Goal: Transaction & Acquisition: Obtain resource

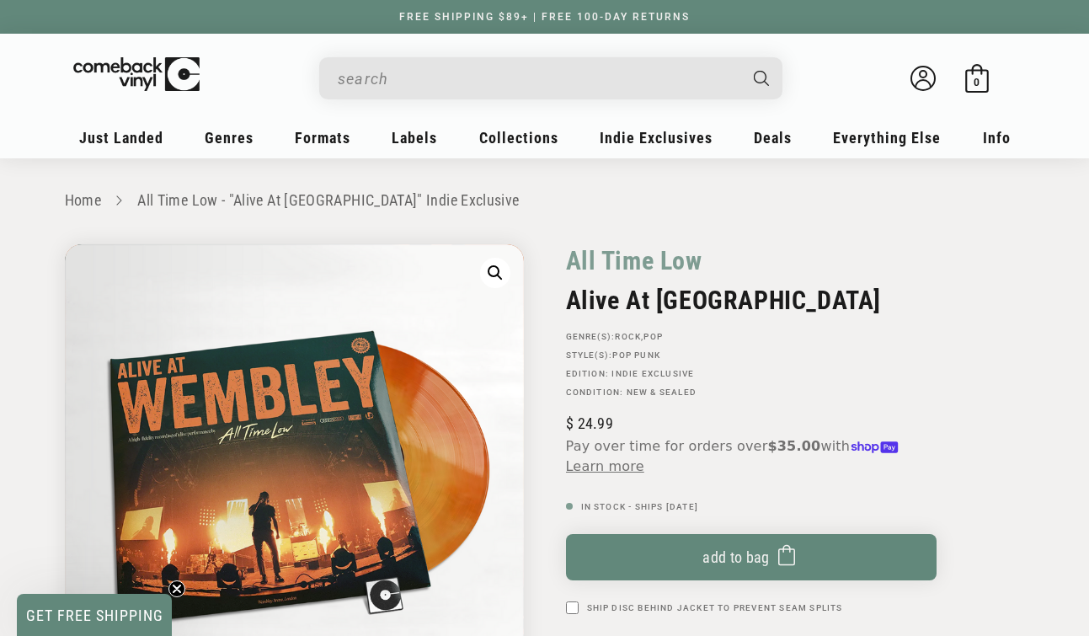
click at [477, 83] on input "When autocomplete results are available use up and down arrows to review and en…" at bounding box center [537, 78] width 399 height 35
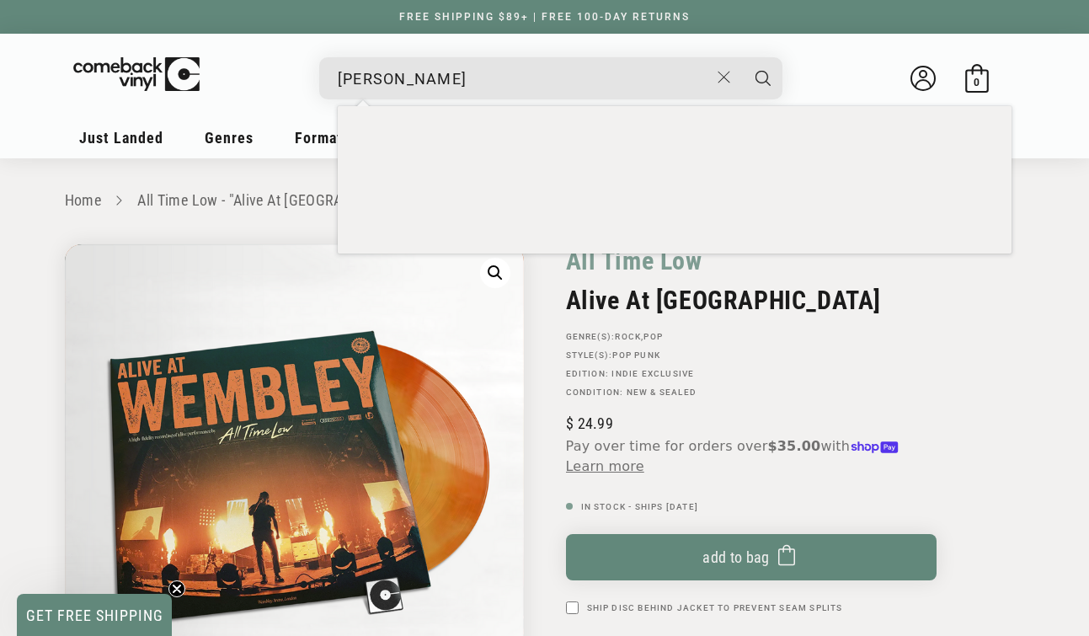
type input "[PERSON_NAME]"
click at [742, 57] on button "Search" at bounding box center [763, 78] width 42 height 42
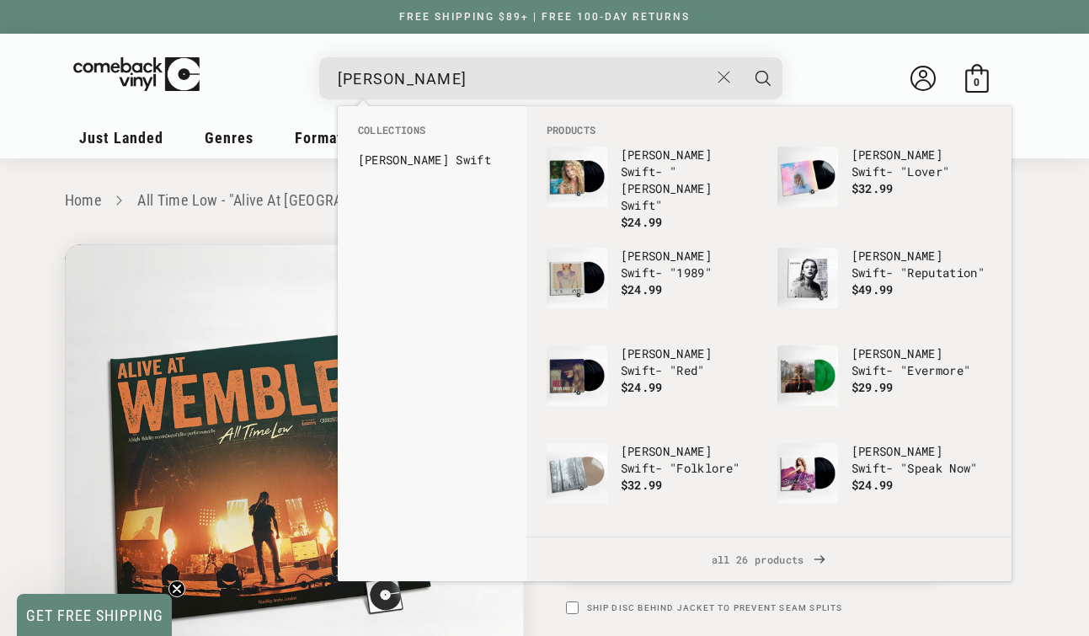
click at [742, 57] on button "Search" at bounding box center [763, 78] width 42 height 42
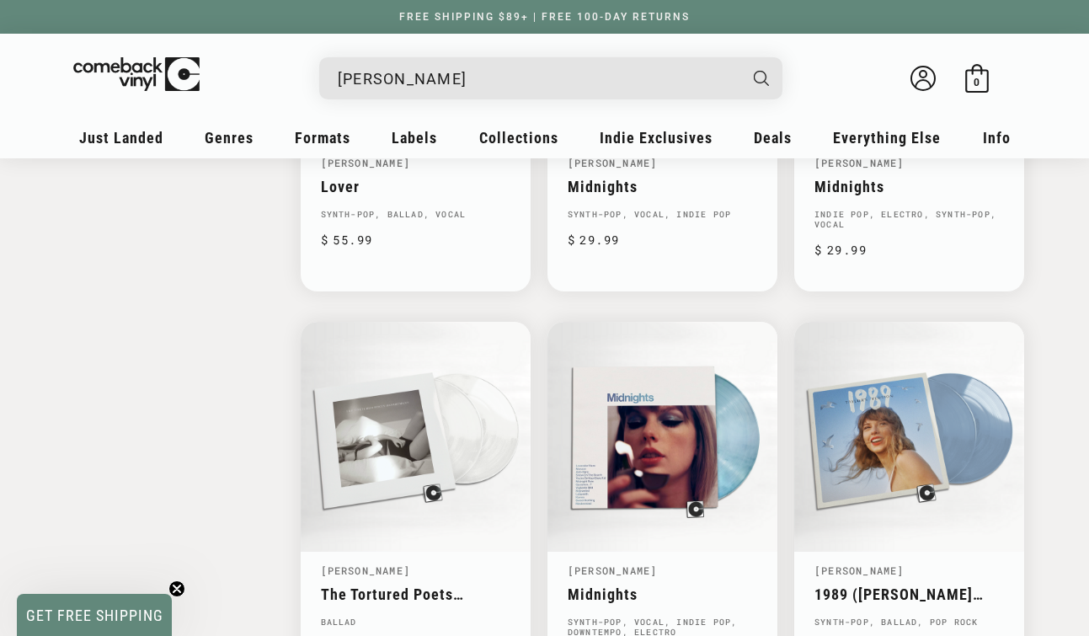
scroll to position [1660, 0]
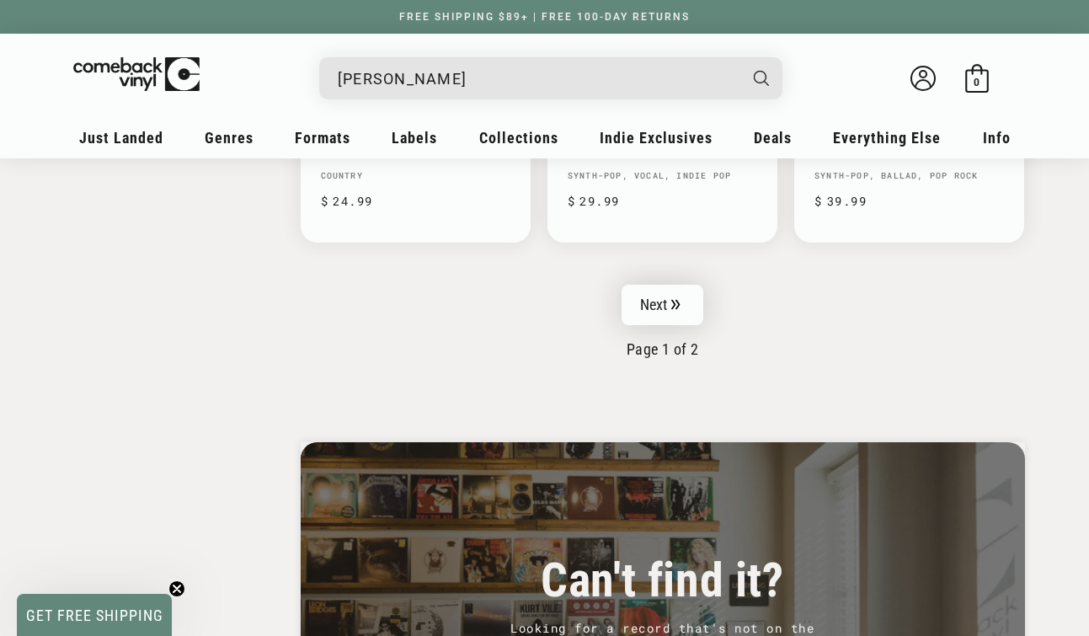
click at [684, 285] on link "Next" at bounding box center [662, 305] width 83 height 40
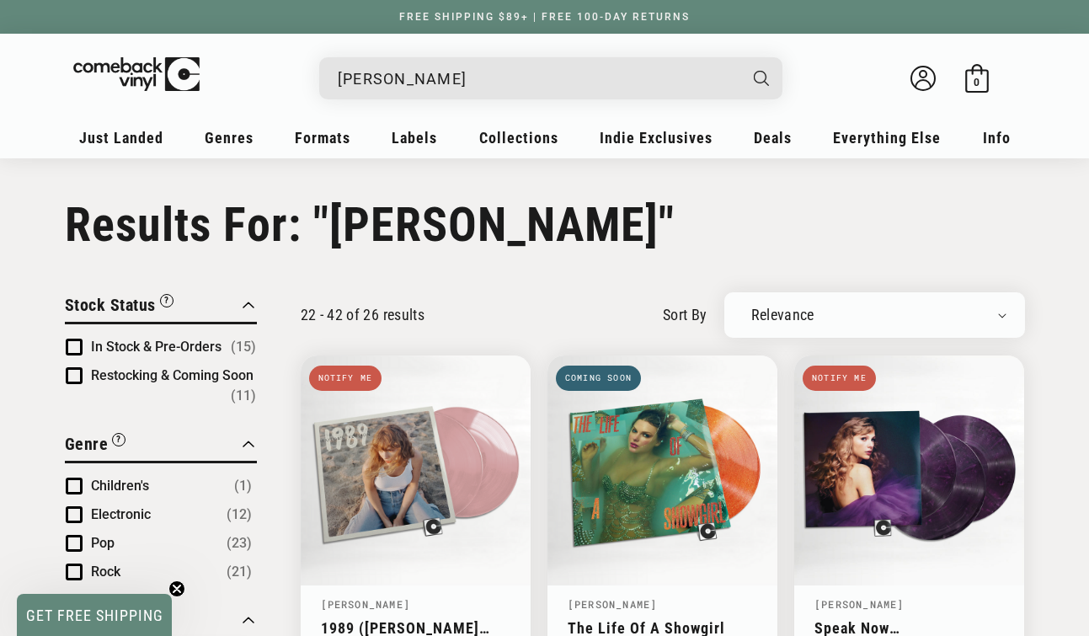
click at [468, 83] on input "[PERSON_NAME]" at bounding box center [537, 78] width 399 height 35
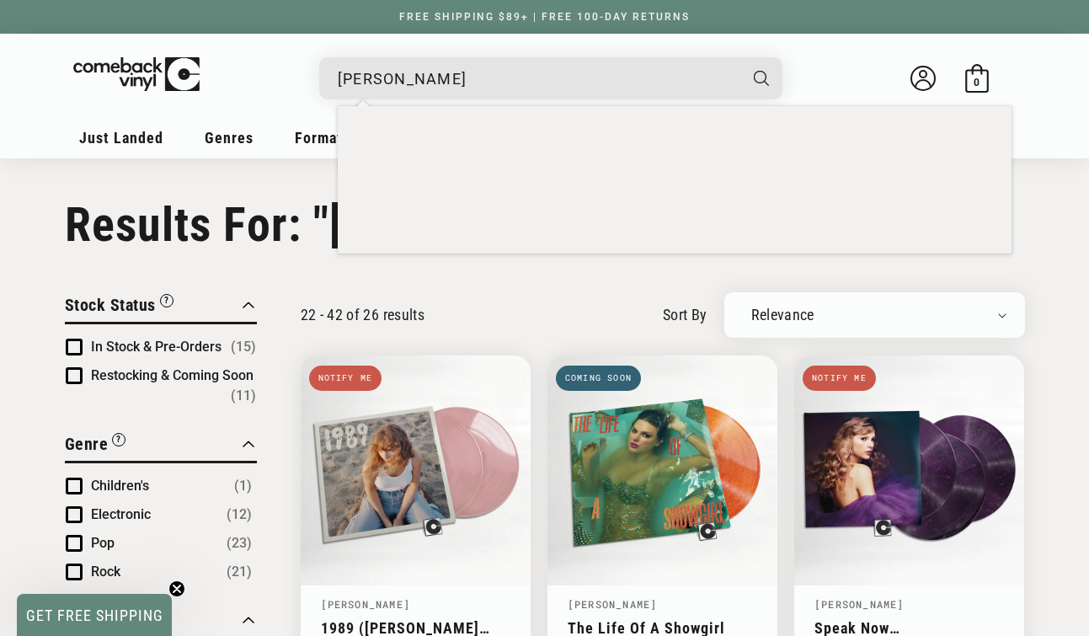
click at [468, 83] on input "taylor swift" at bounding box center [537, 78] width 399 height 35
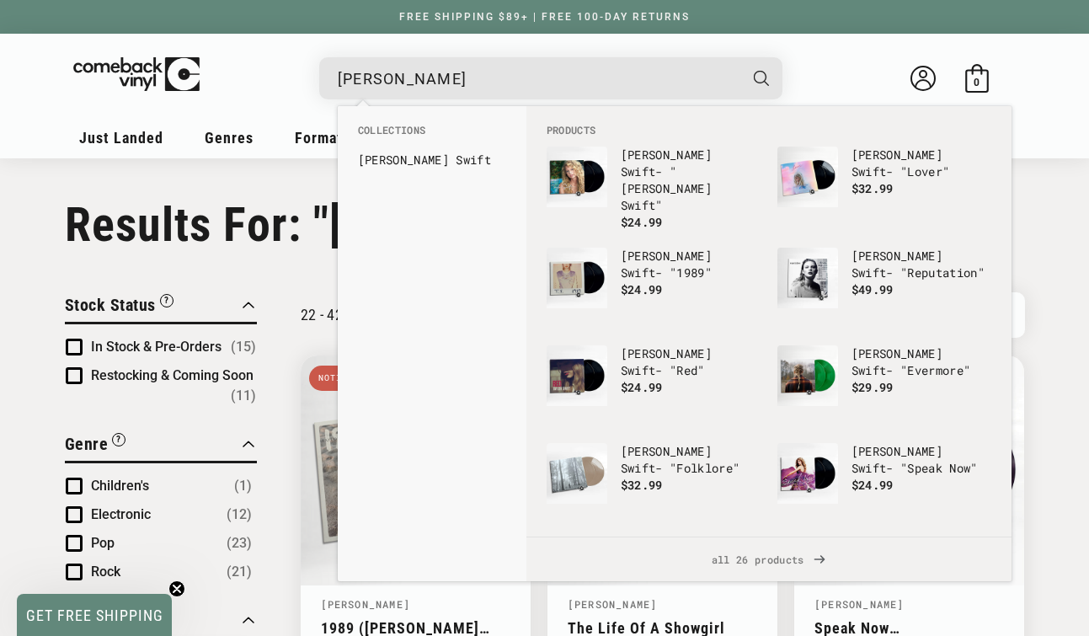
click at [468, 83] on input "taylor swift" at bounding box center [537, 78] width 399 height 35
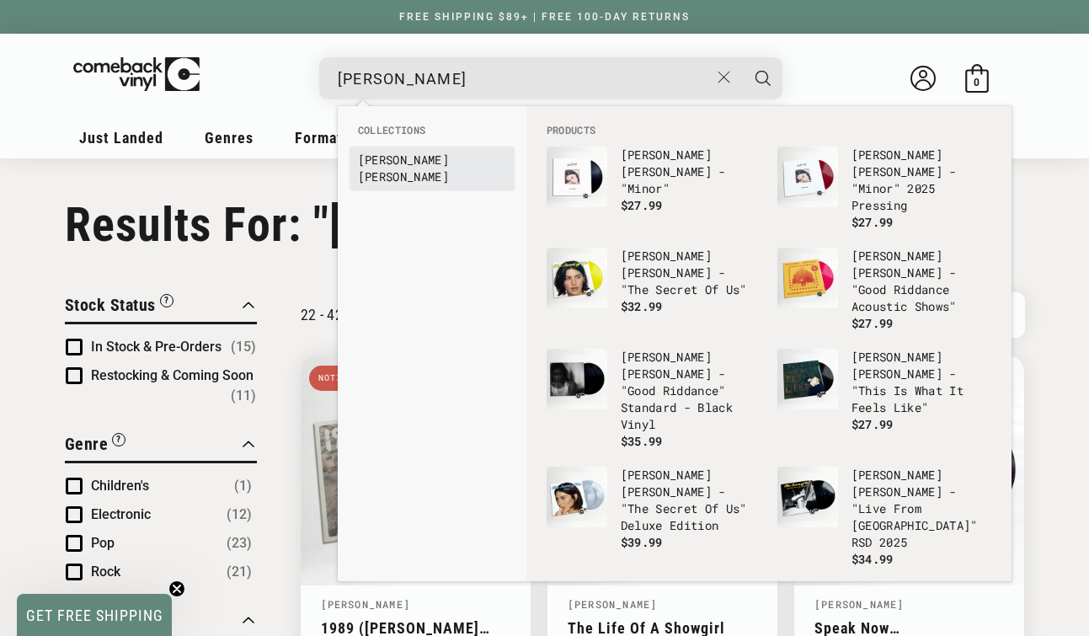
type input "gracie"
click at [416, 154] on link "Gracie Abrams" at bounding box center [432, 169] width 148 height 34
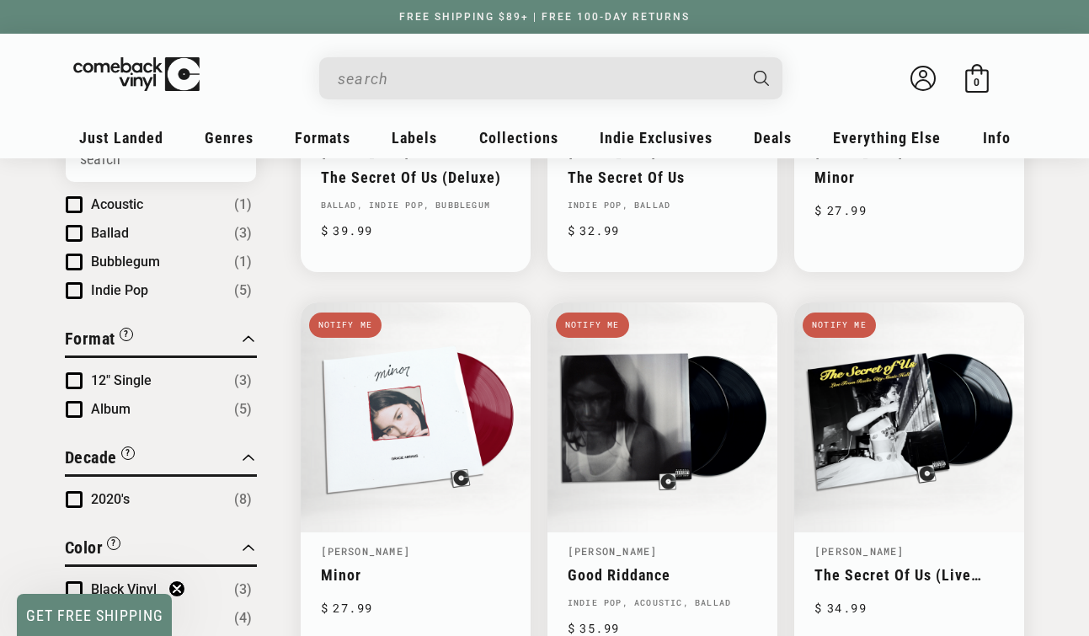
scroll to position [491, 0]
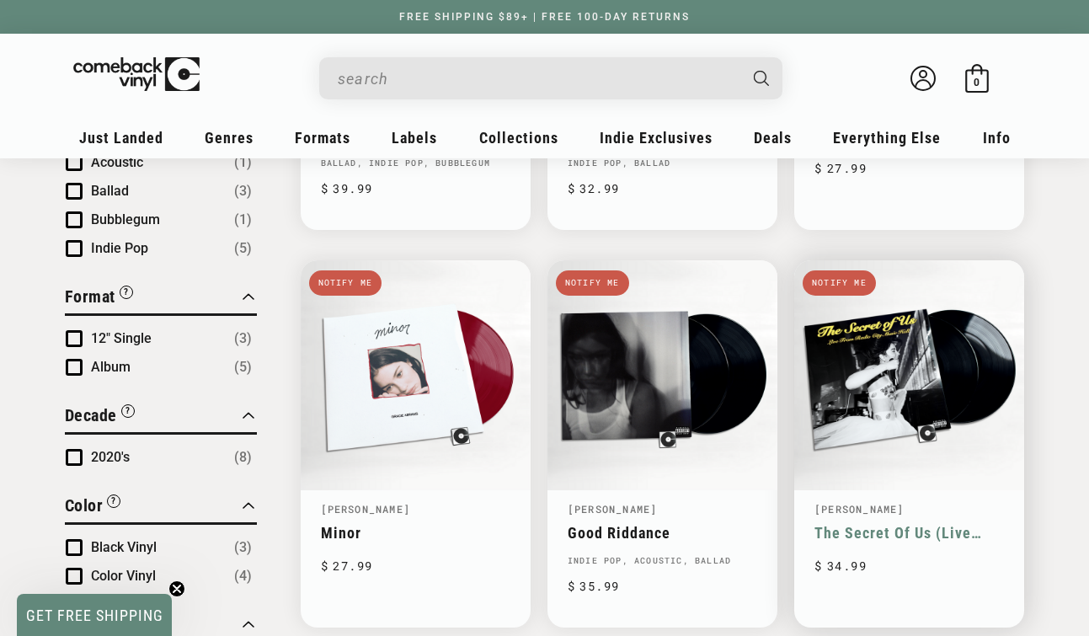
click at [870, 524] on link "The Secret Of Us (Live From Radio City Music Hall)" at bounding box center [908, 533] width 189 height 18
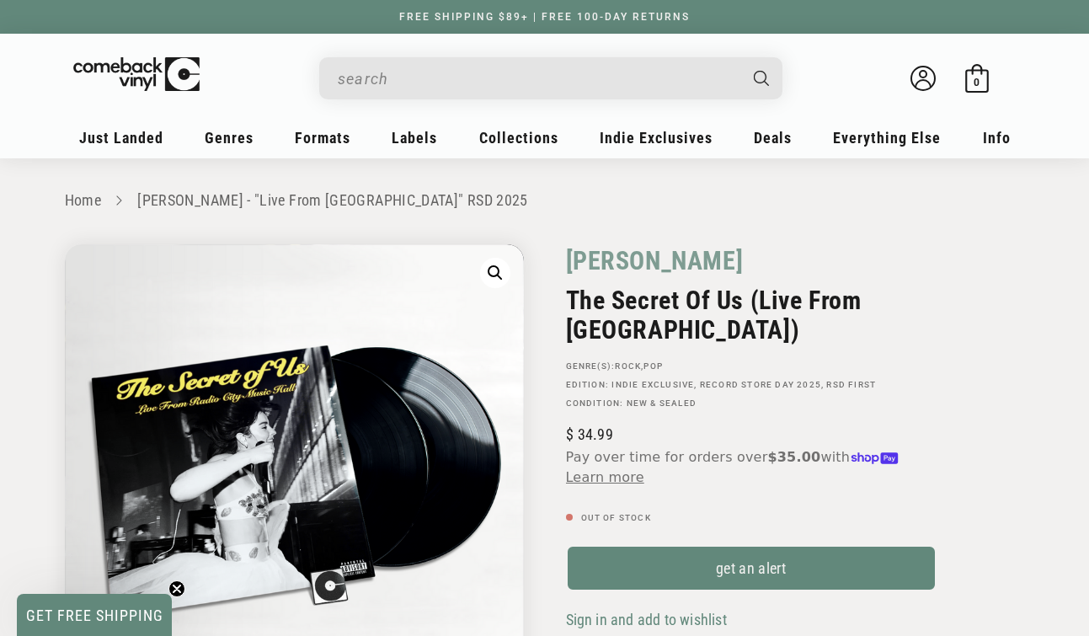
scroll to position [157, 0]
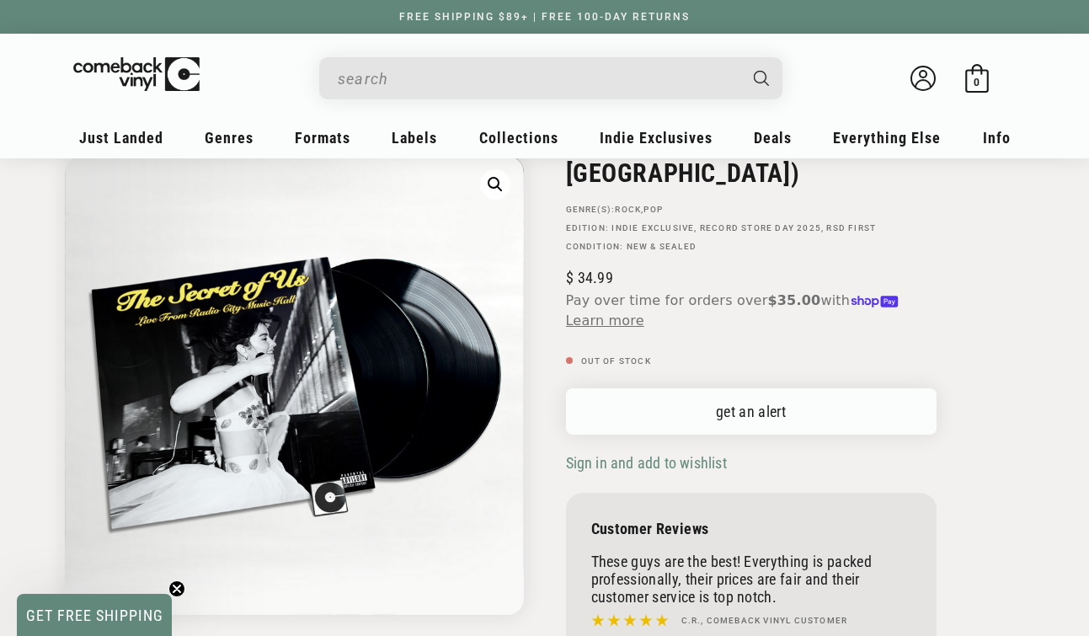
click at [727, 406] on link "get an alert" at bounding box center [751, 411] width 370 height 46
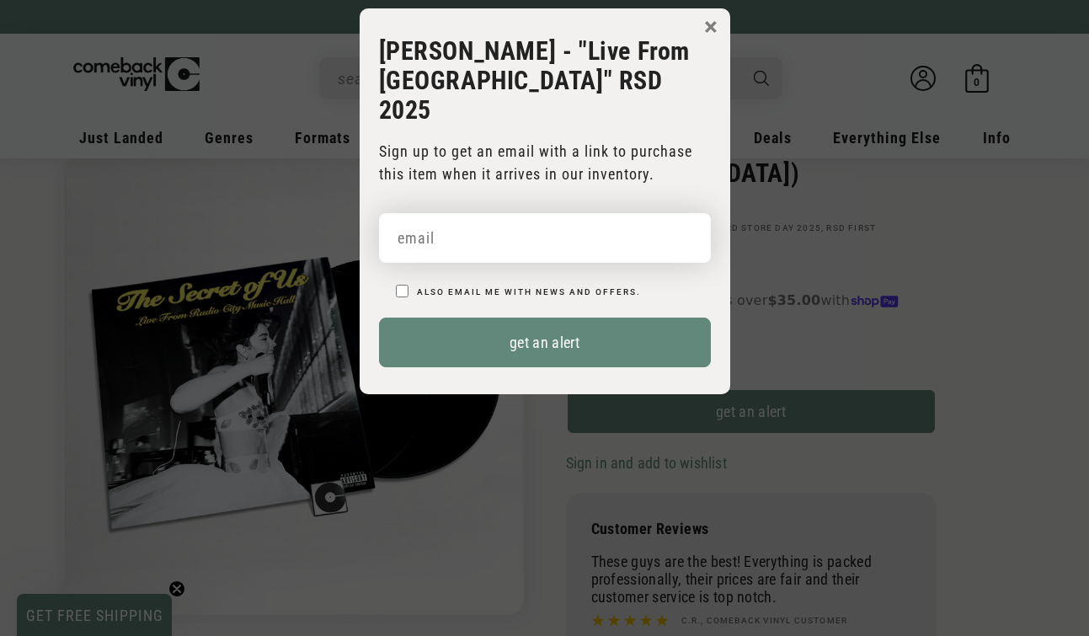
click at [597, 233] on input "email" at bounding box center [545, 238] width 332 height 50
type input "mariahmrankin@gmail.com"
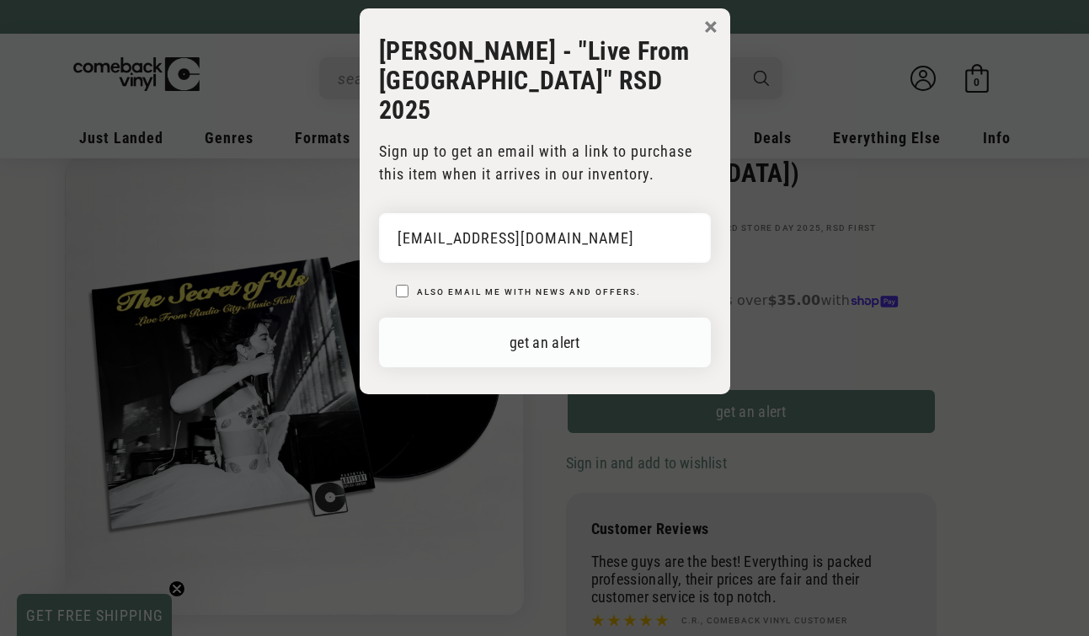
click at [551, 340] on button "get an alert" at bounding box center [545, 342] width 332 height 50
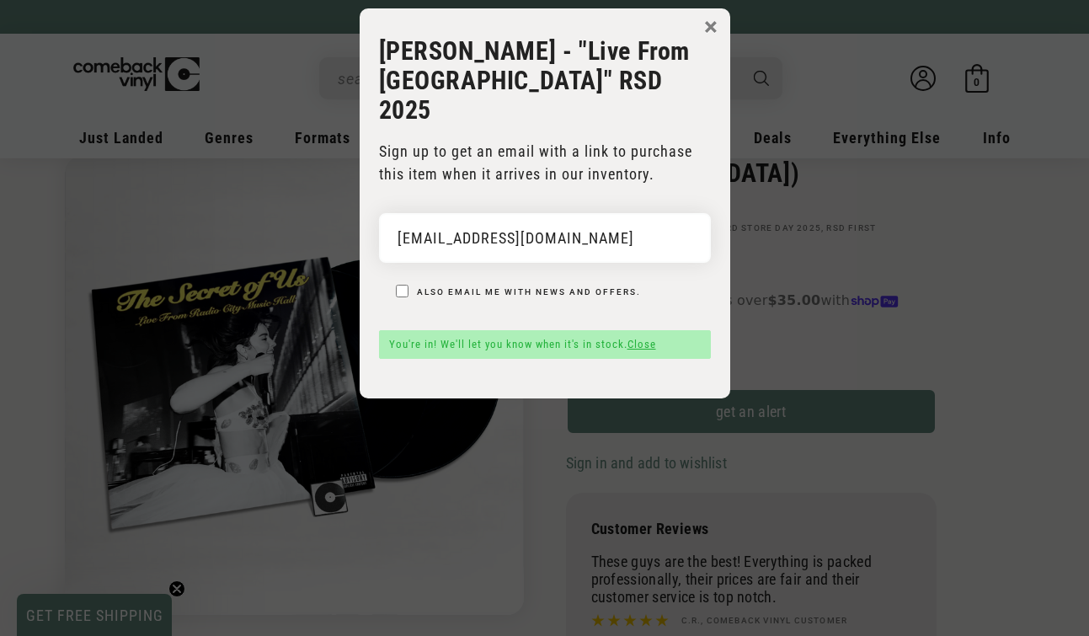
click at [712, 23] on button "×" at bounding box center [710, 26] width 13 height 25
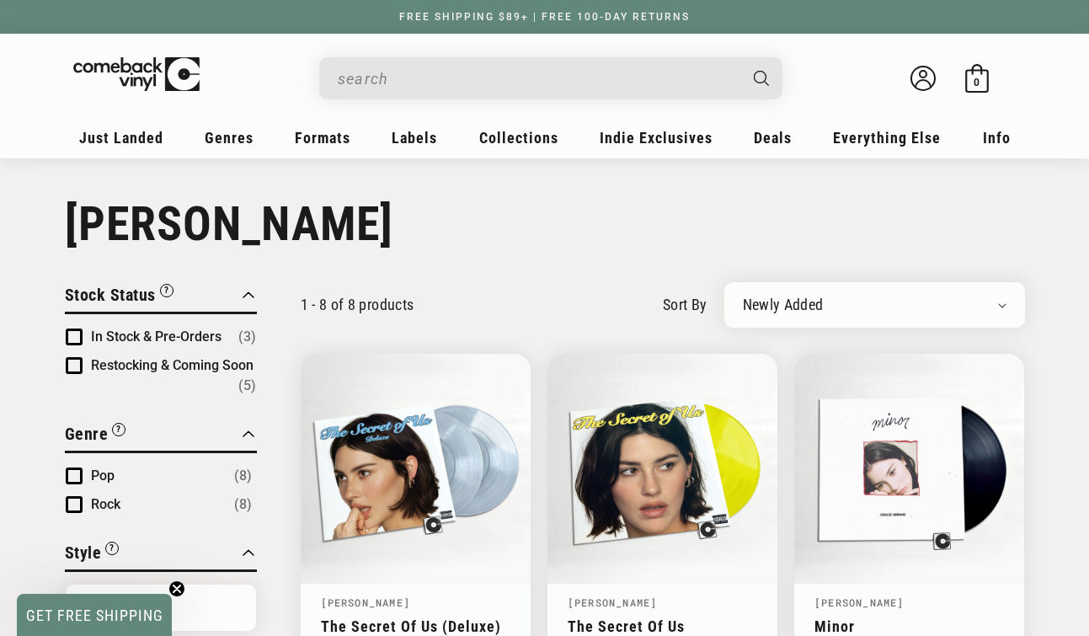
click at [453, 61] on input "When autocomplete results are available use up and down arrows to review and en…" at bounding box center [537, 78] width 399 height 35
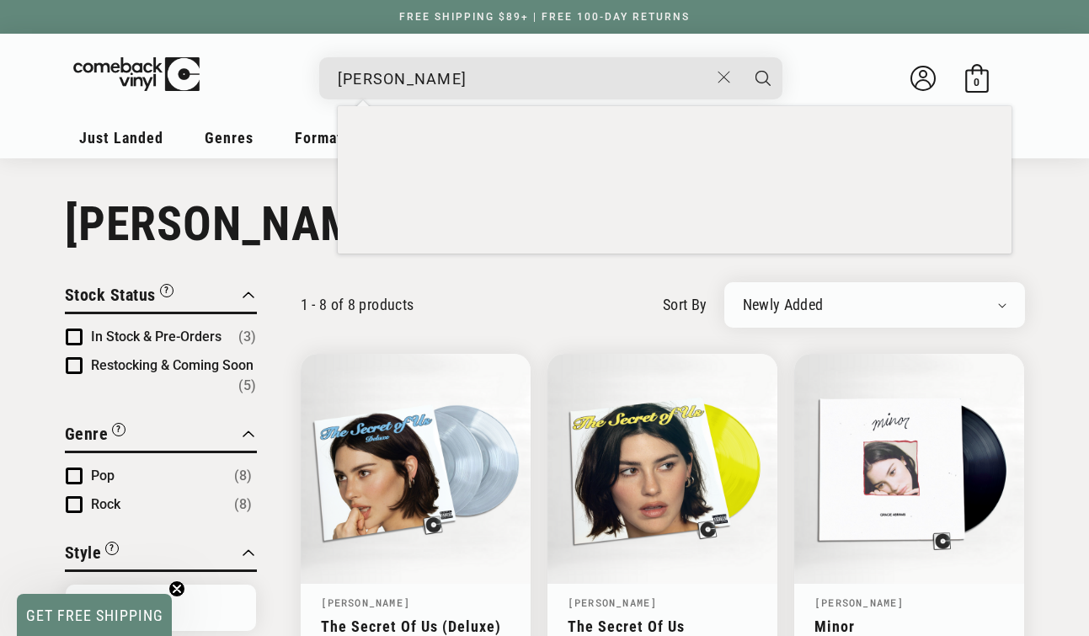
type input "paramore"
click at [742, 57] on button "Search" at bounding box center [763, 78] width 42 height 42
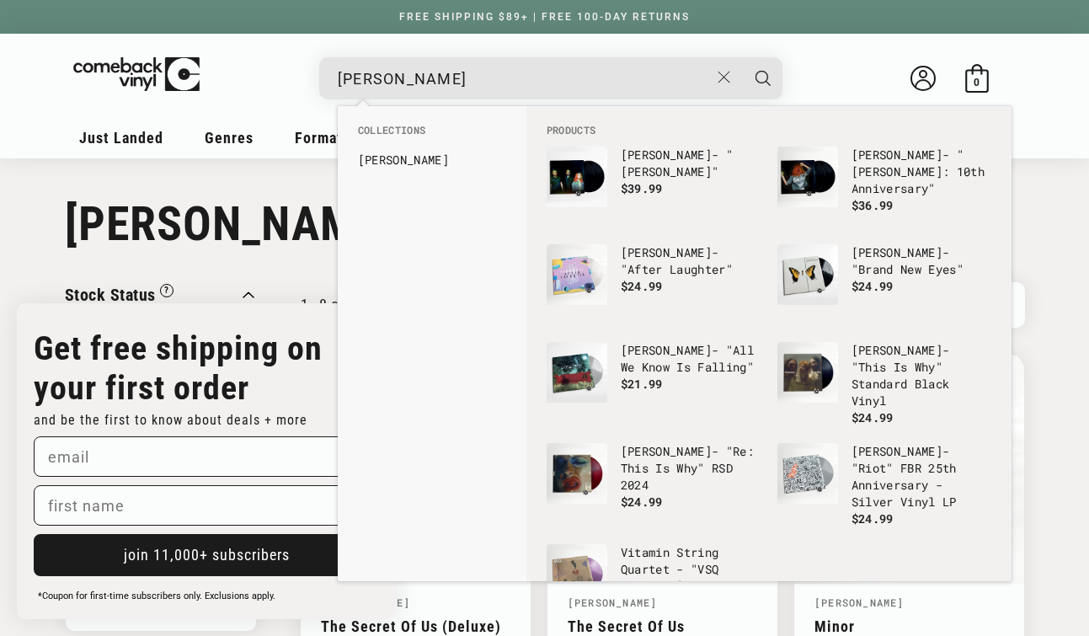
click at [1062, 241] on div "Collection: Gracie Abrams" at bounding box center [545, 224] width 1044 height 56
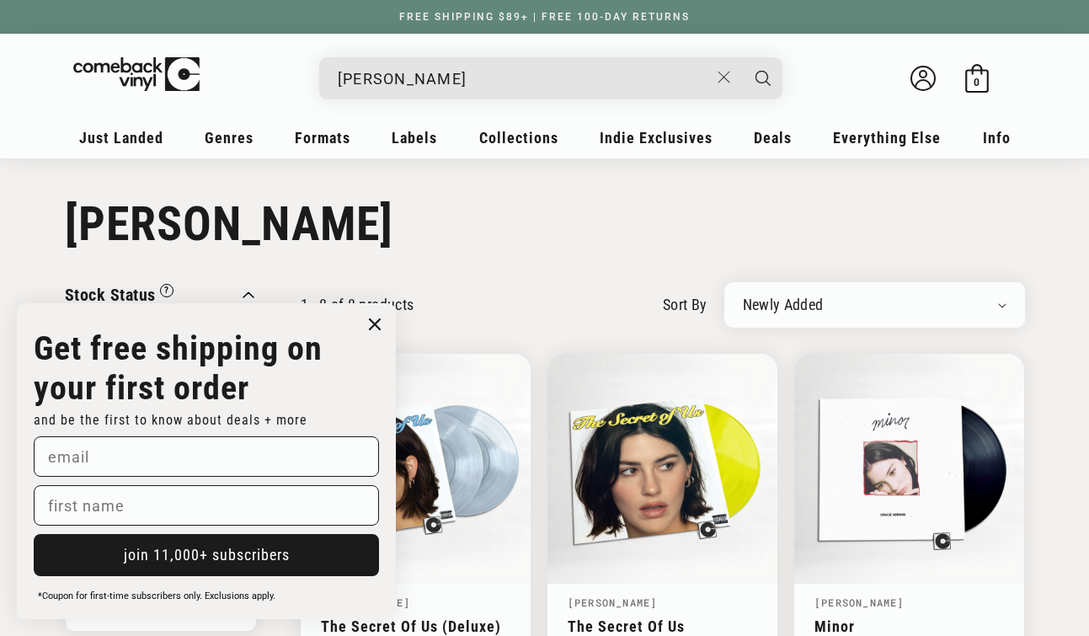
click at [504, 74] on input "paramore" at bounding box center [523, 78] width 371 height 35
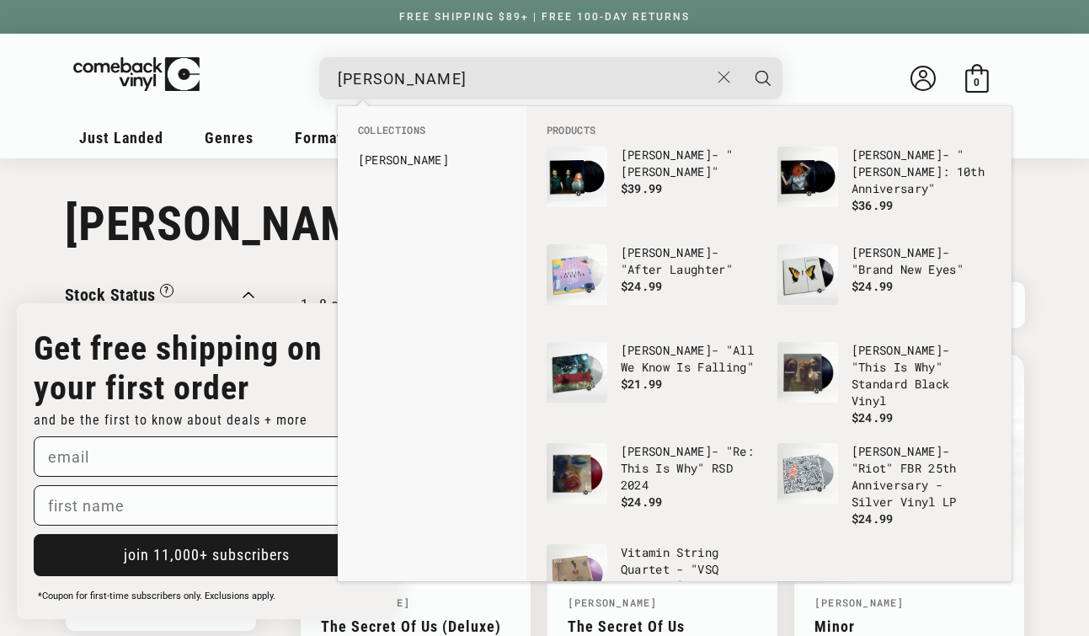
click at [742, 57] on button "Search" at bounding box center [763, 78] width 42 height 42
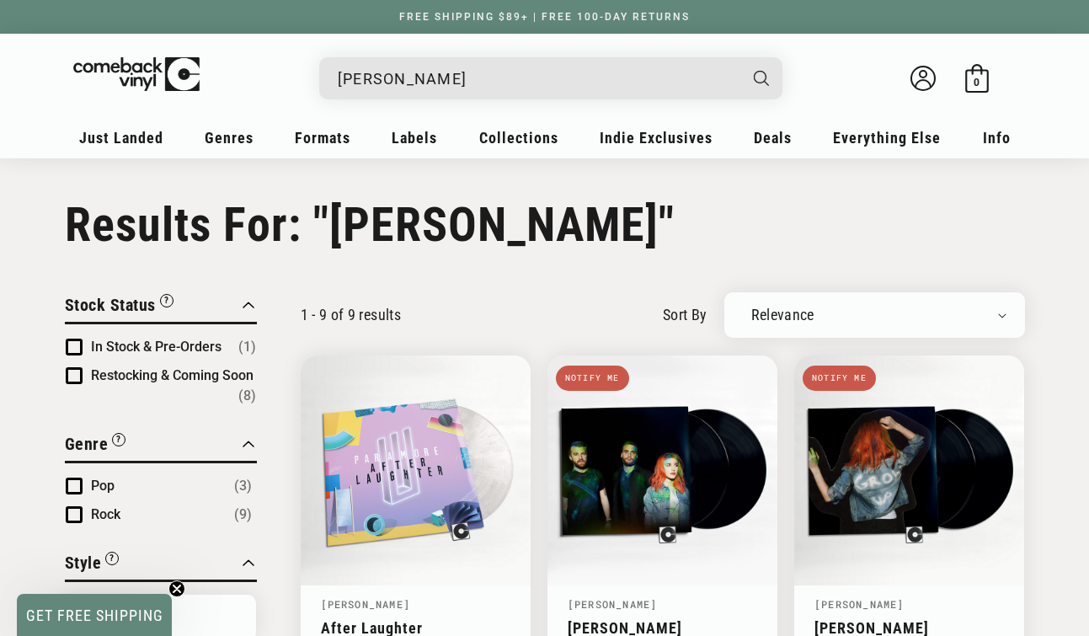
click at [488, 81] on input "[PERSON_NAME]" at bounding box center [537, 78] width 399 height 35
click at [488, 81] on input "paramore" at bounding box center [537, 78] width 399 height 35
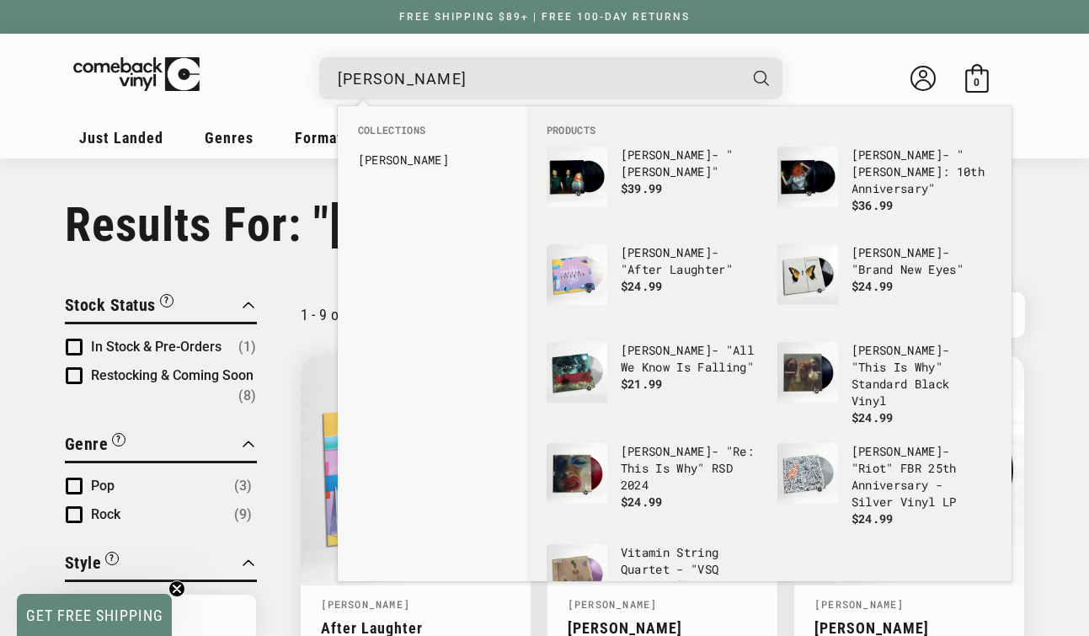
click at [488, 81] on input "paramore" at bounding box center [537, 78] width 399 height 35
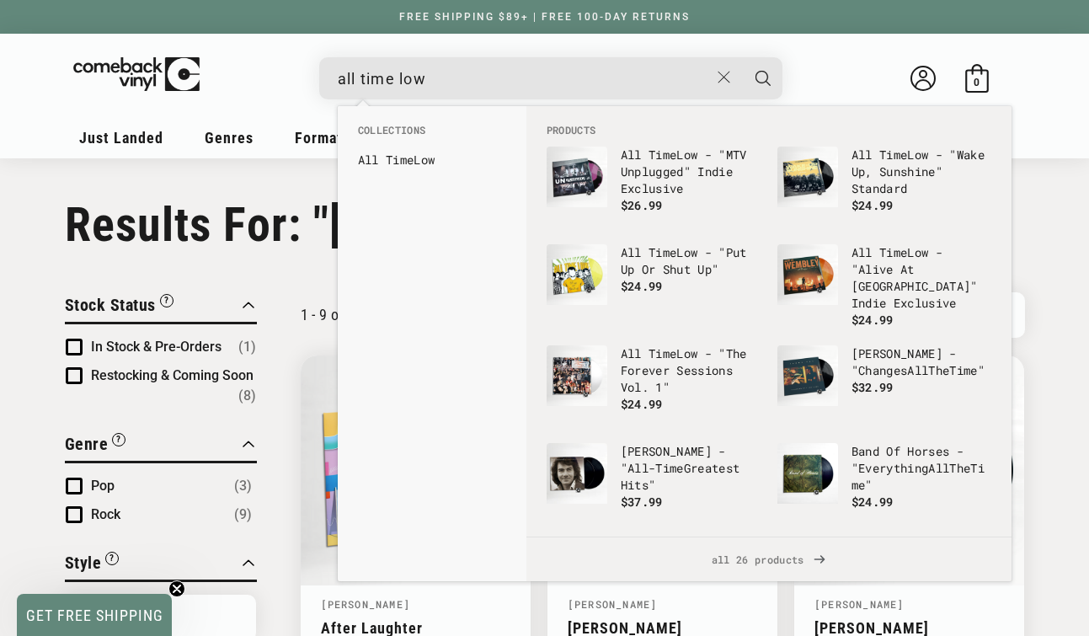
type input "all time low"
click at [742, 57] on button "Search" at bounding box center [763, 78] width 42 height 42
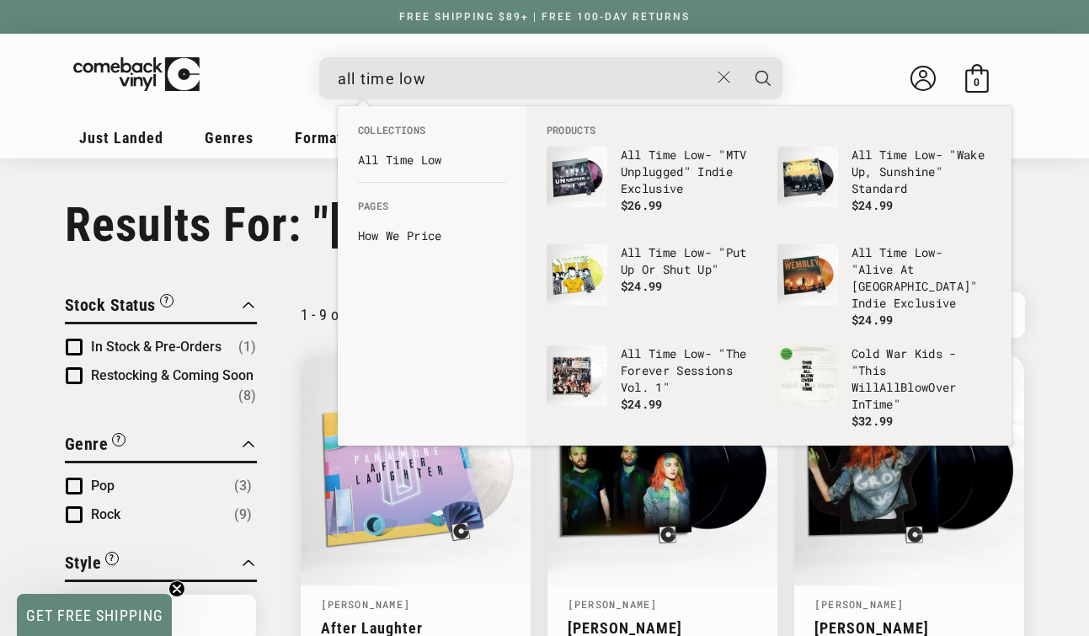
click at [742, 57] on button "Search" at bounding box center [763, 78] width 42 height 42
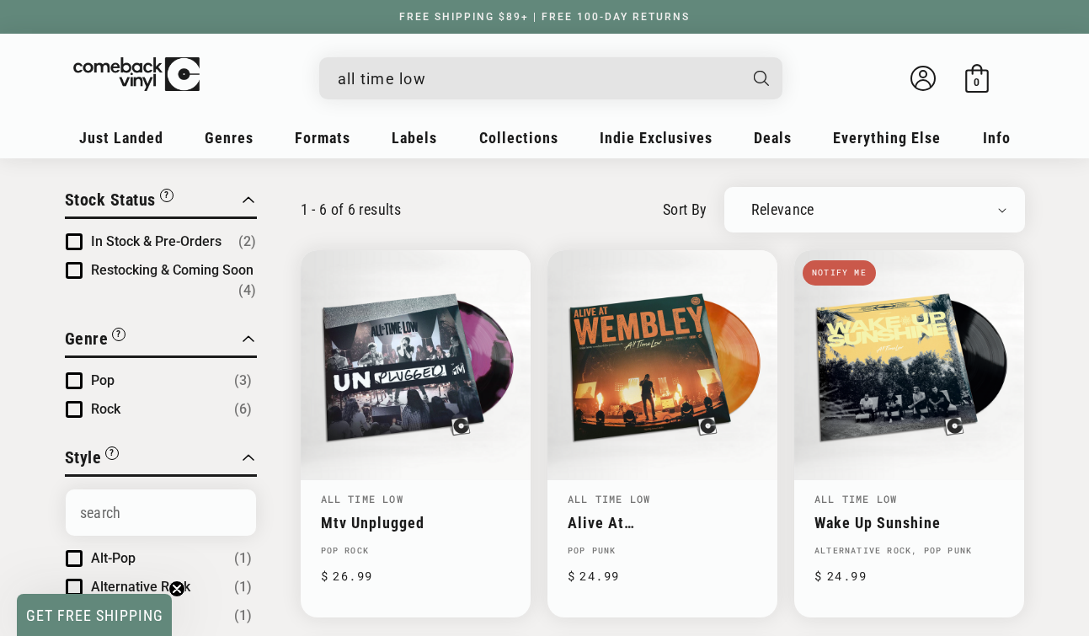
scroll to position [75, 0]
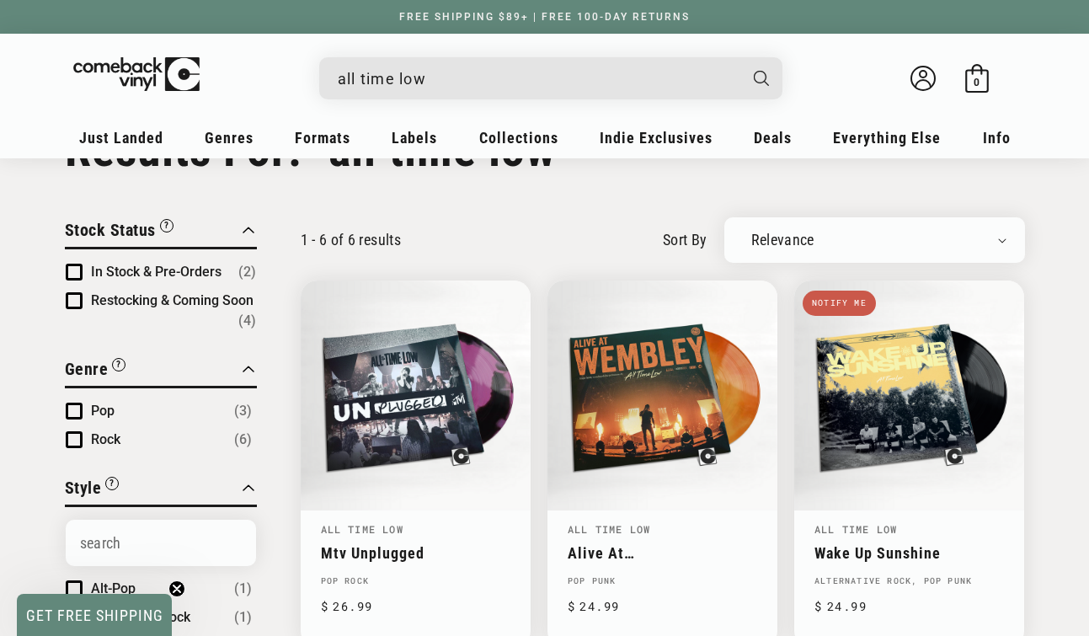
click at [421, 74] on input "all time low" at bounding box center [537, 78] width 399 height 35
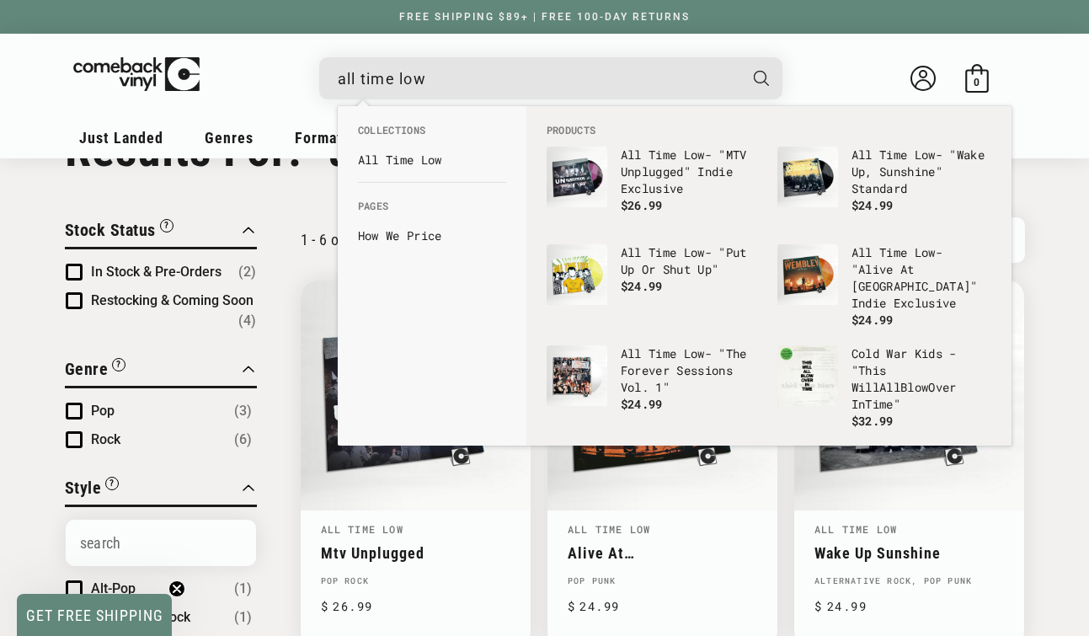
click at [421, 74] on input "all time low" at bounding box center [537, 78] width 399 height 35
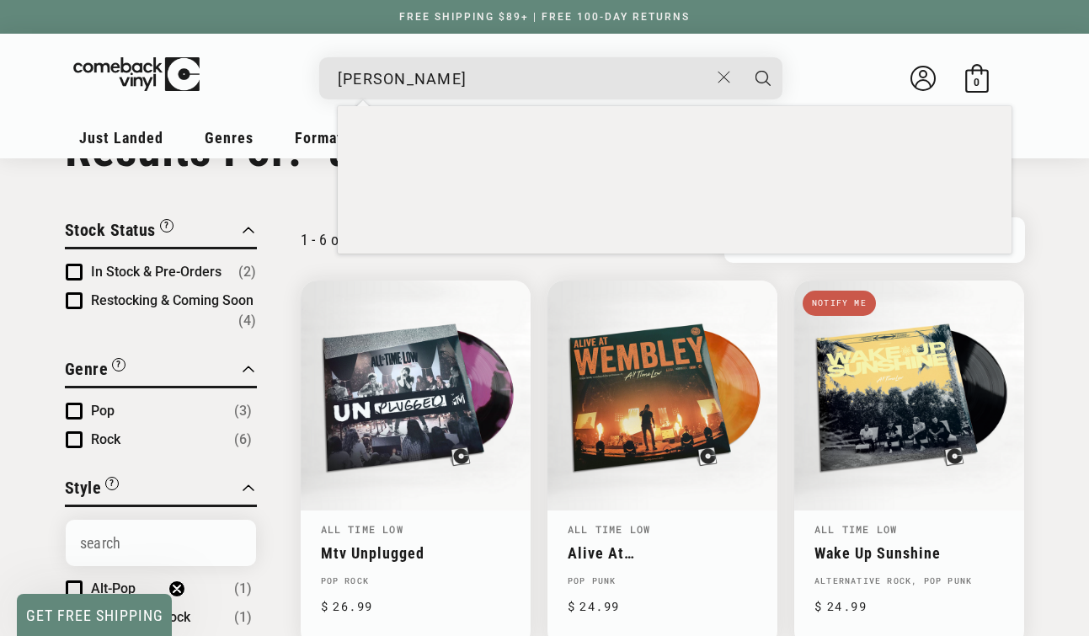
type input "[PERSON_NAME]"
click at [742, 57] on button "Search" at bounding box center [763, 78] width 42 height 42
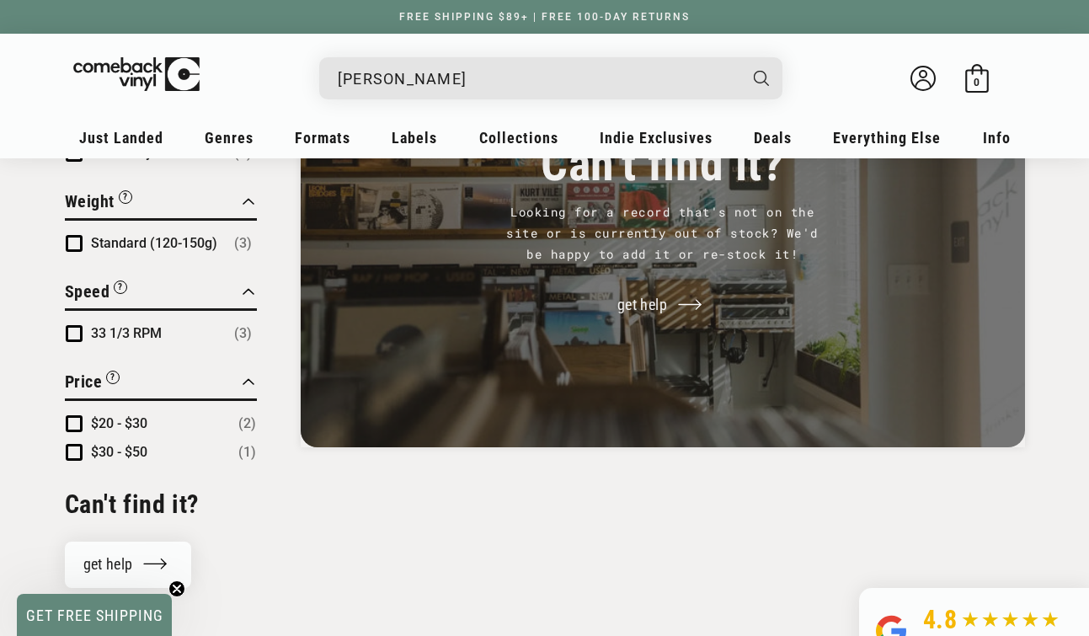
scroll to position [1087, 0]
